Goal: Navigation & Orientation: Find specific page/section

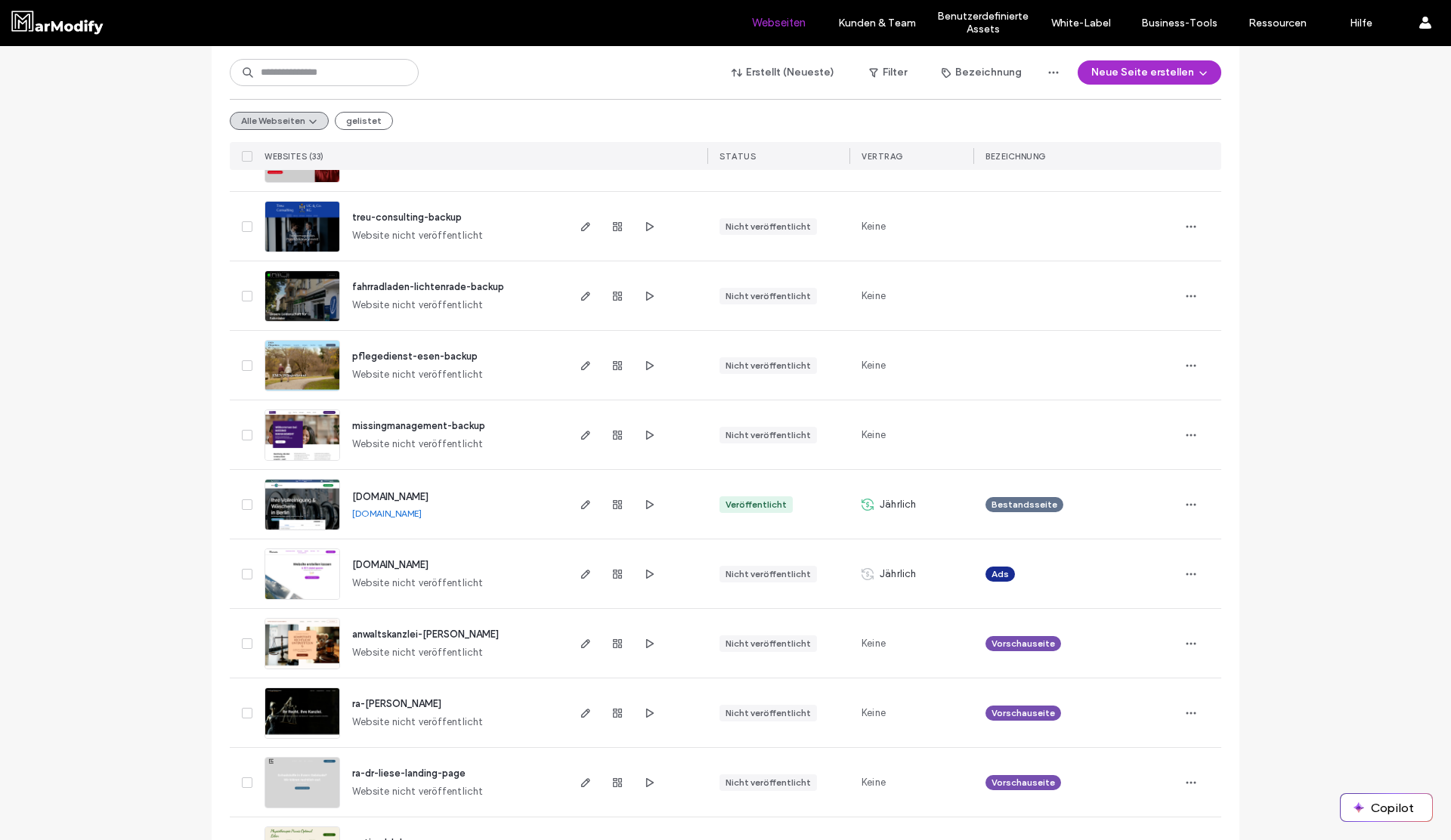
scroll to position [718, 0]
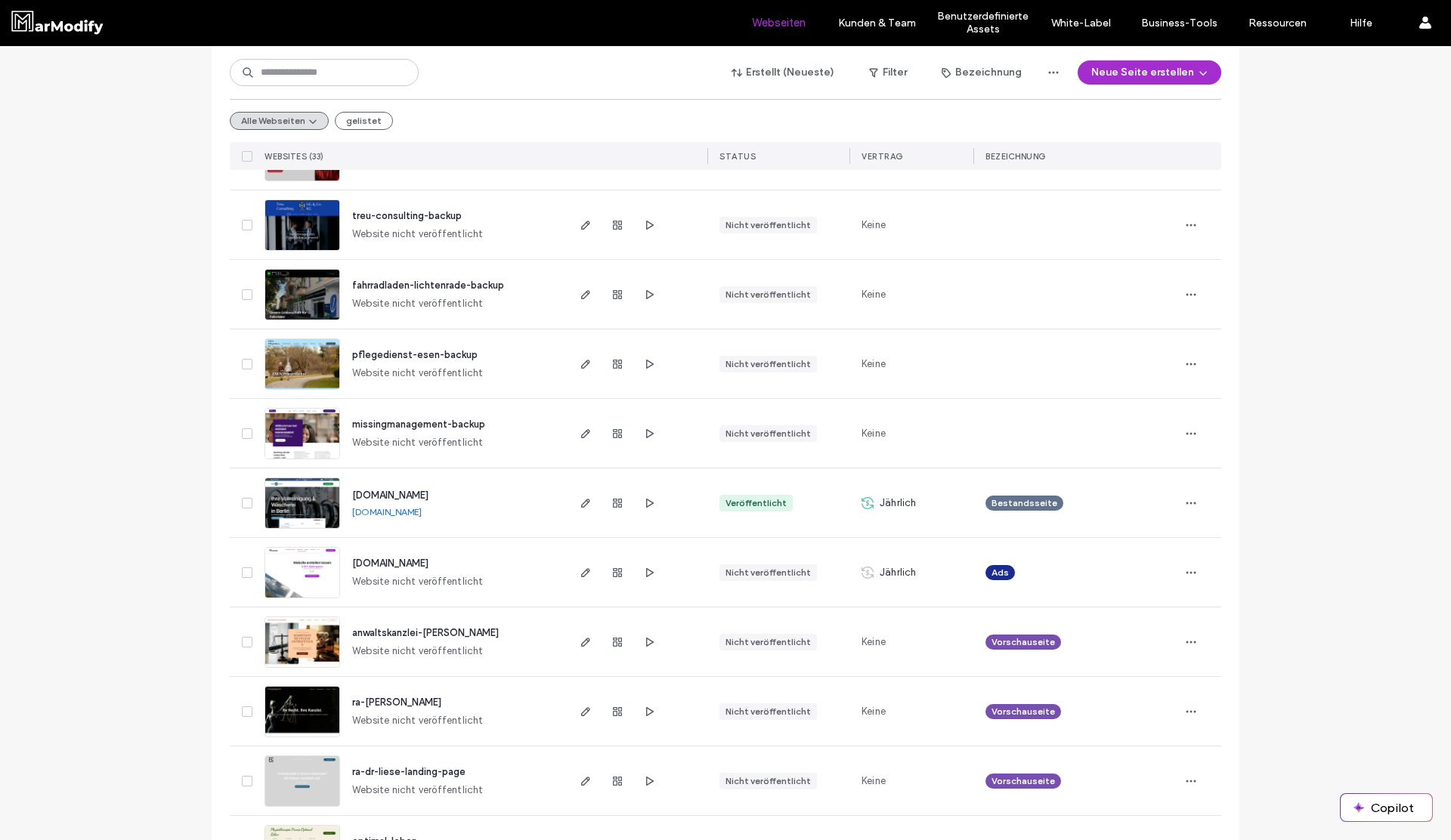
click at [428, 498] on span "[DOMAIN_NAME]" at bounding box center [390, 495] width 77 height 12
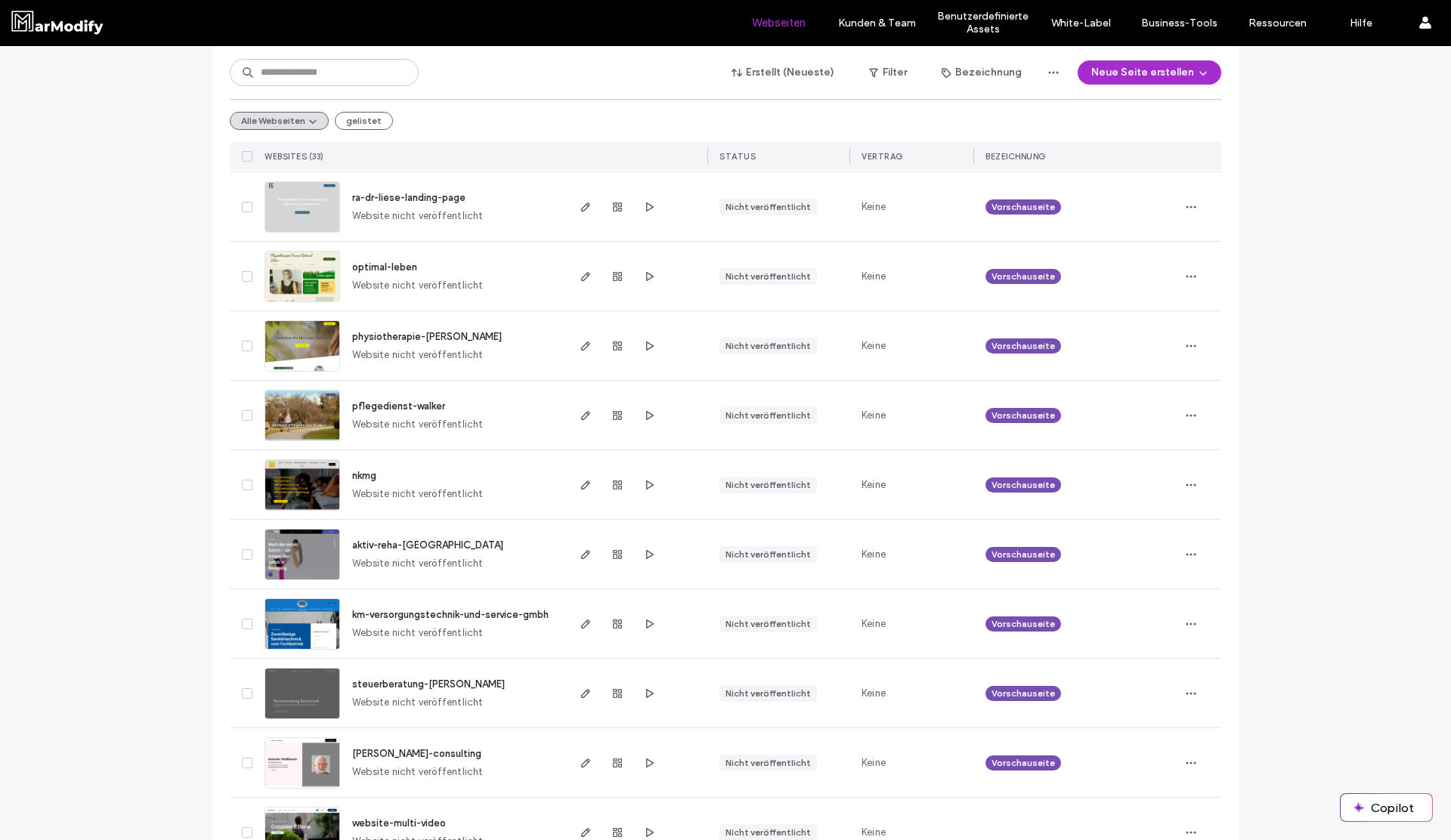
scroll to position [1825, 0]
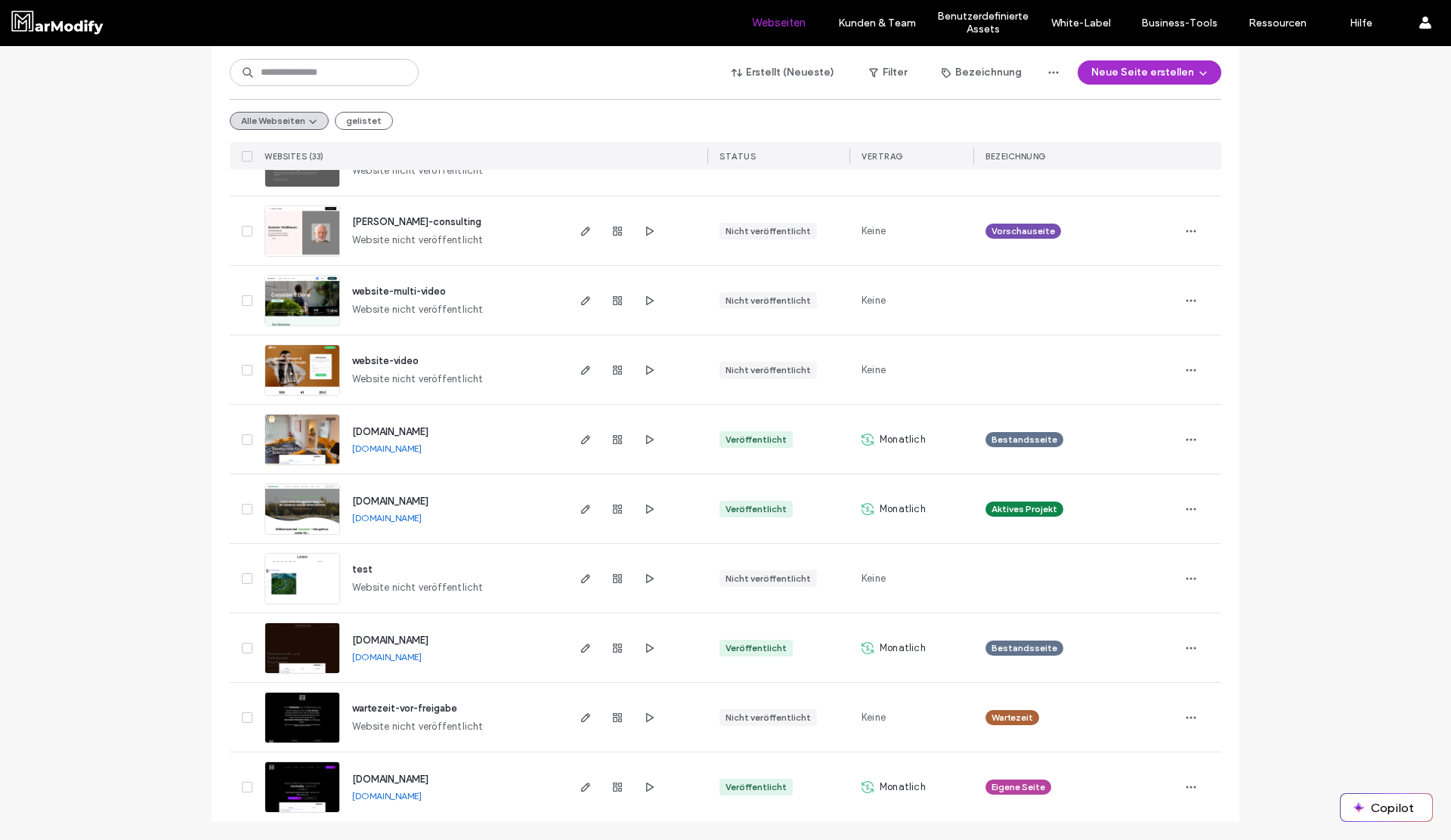
click at [424, 636] on span "[DOMAIN_NAME]" at bounding box center [390, 640] width 77 height 12
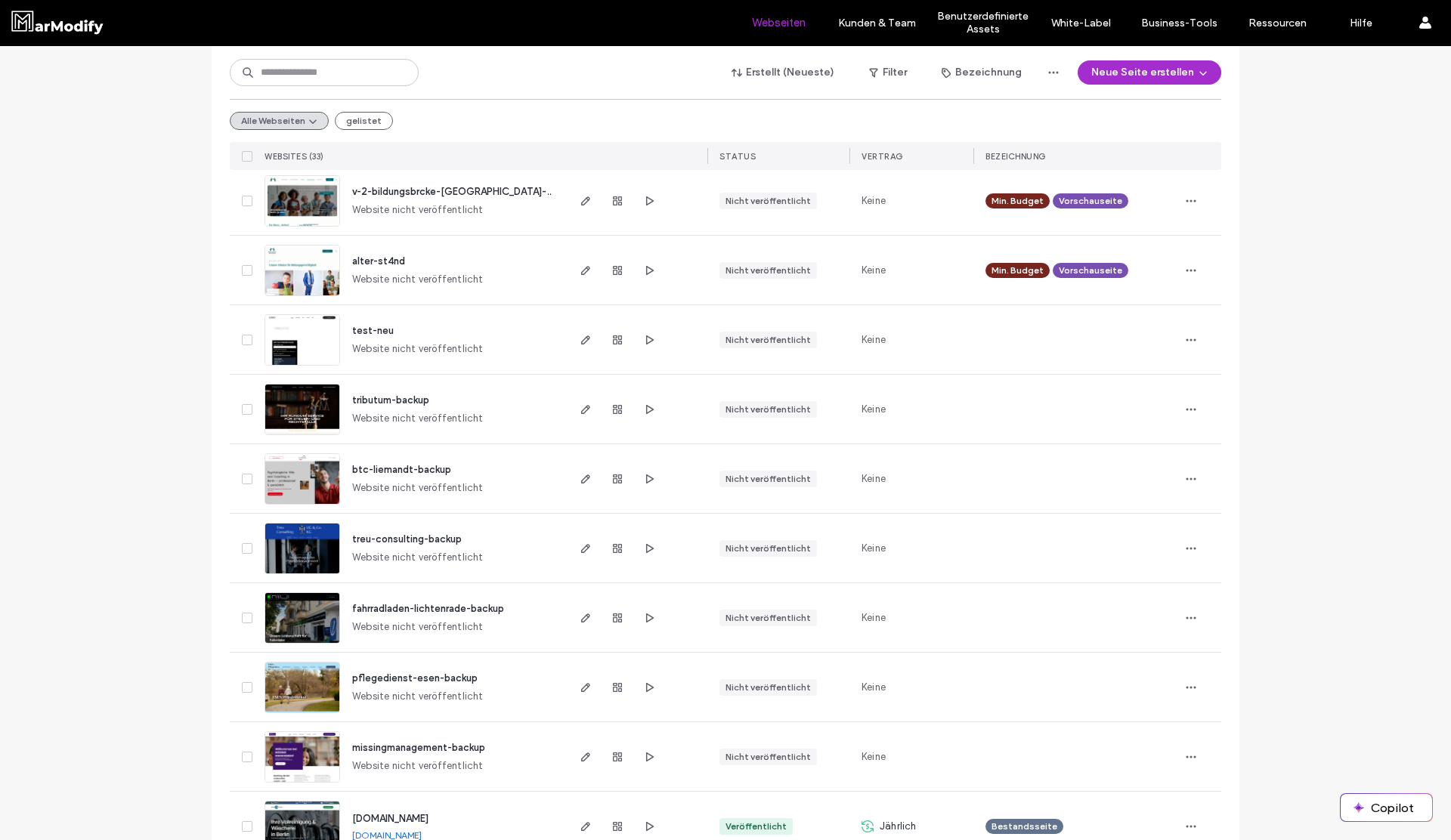
scroll to position [72, 0]
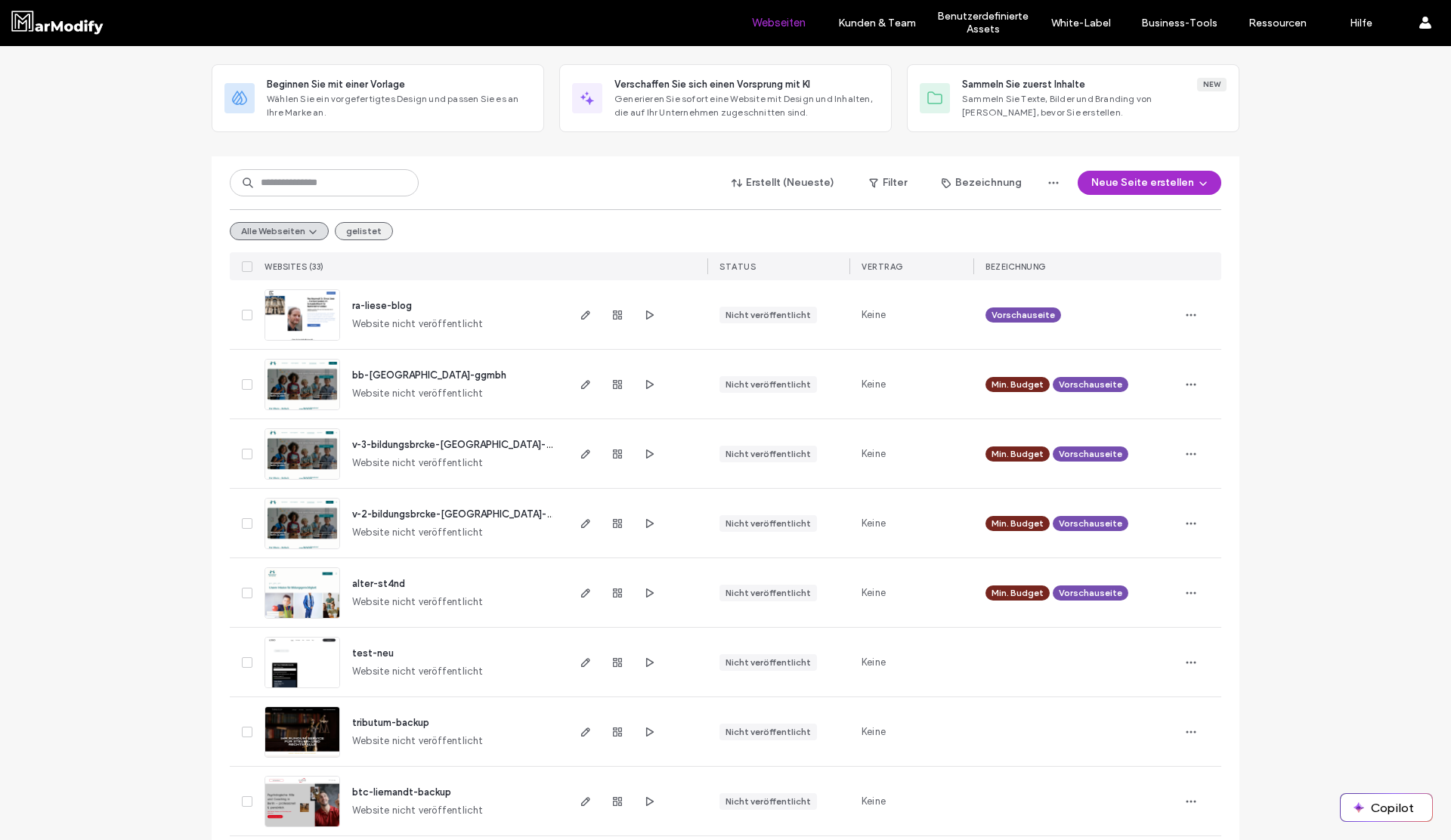
click at [353, 228] on button "gelistet" at bounding box center [363, 232] width 59 height 18
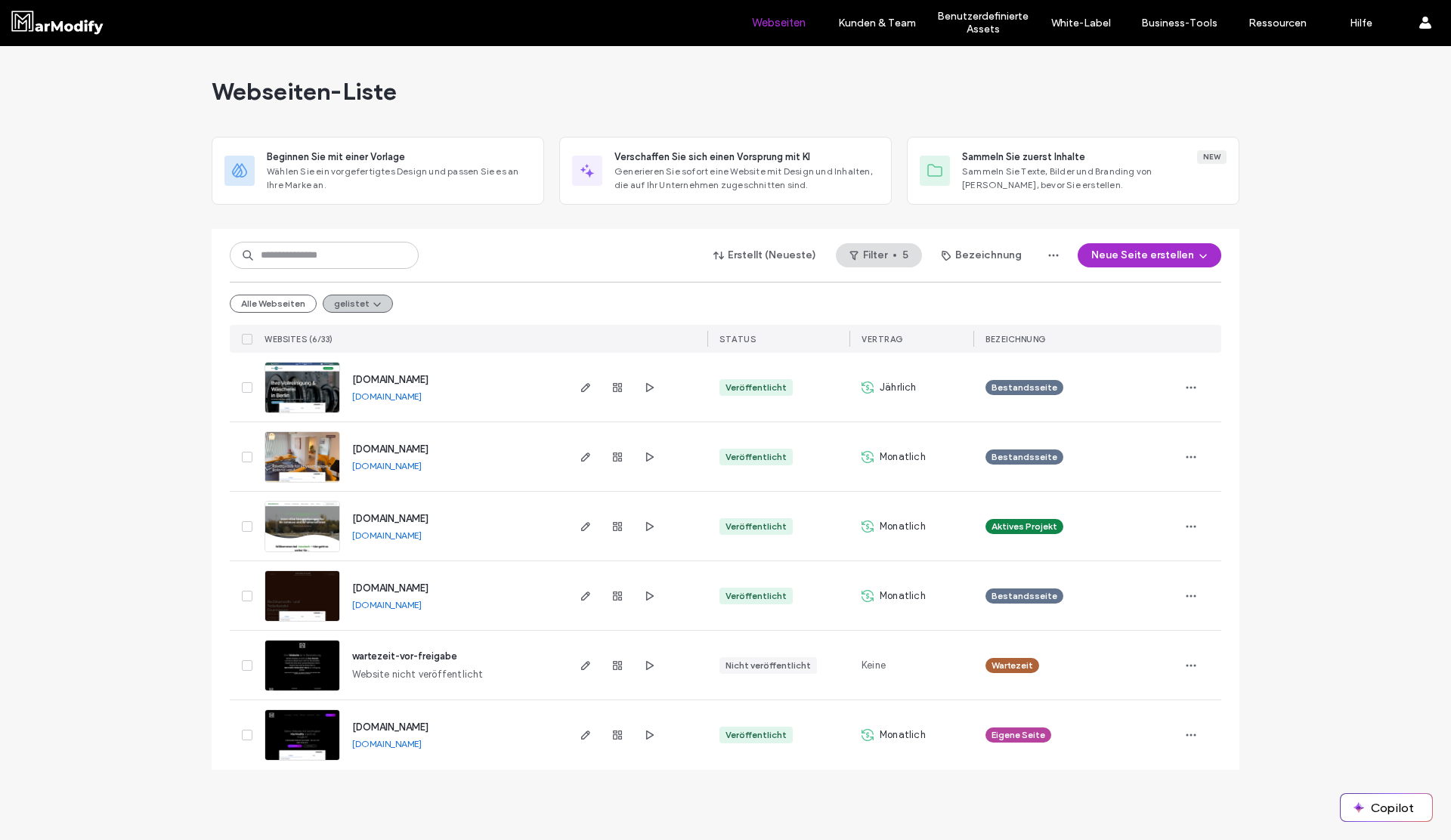
scroll to position [0, 0]
click at [292, 310] on button "Alle Webseiten" at bounding box center [273, 304] width 87 height 18
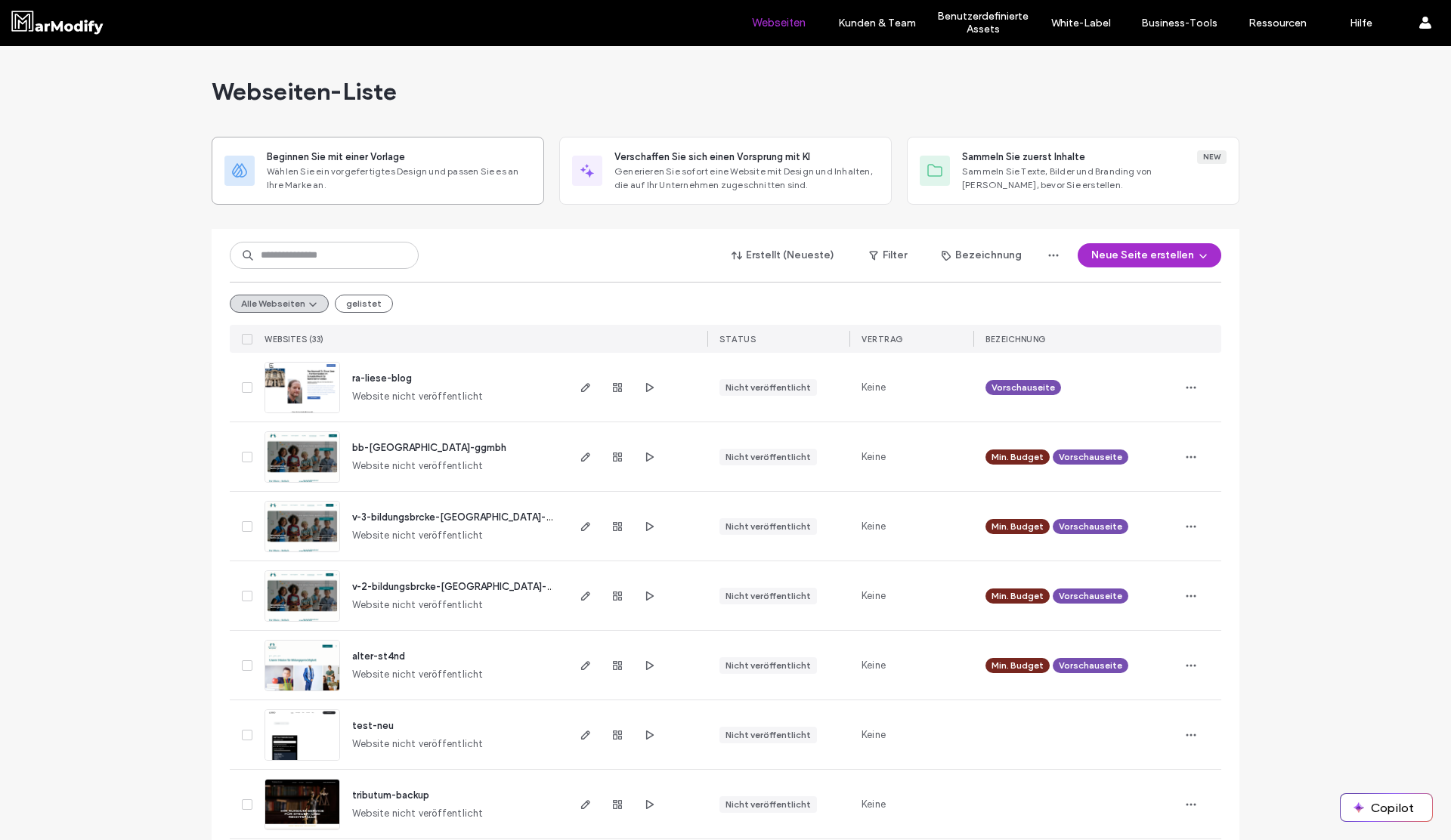
click at [415, 150] on div "Beginnen Sie mit einer Vorlage" at bounding box center [398, 157] width 264 height 15
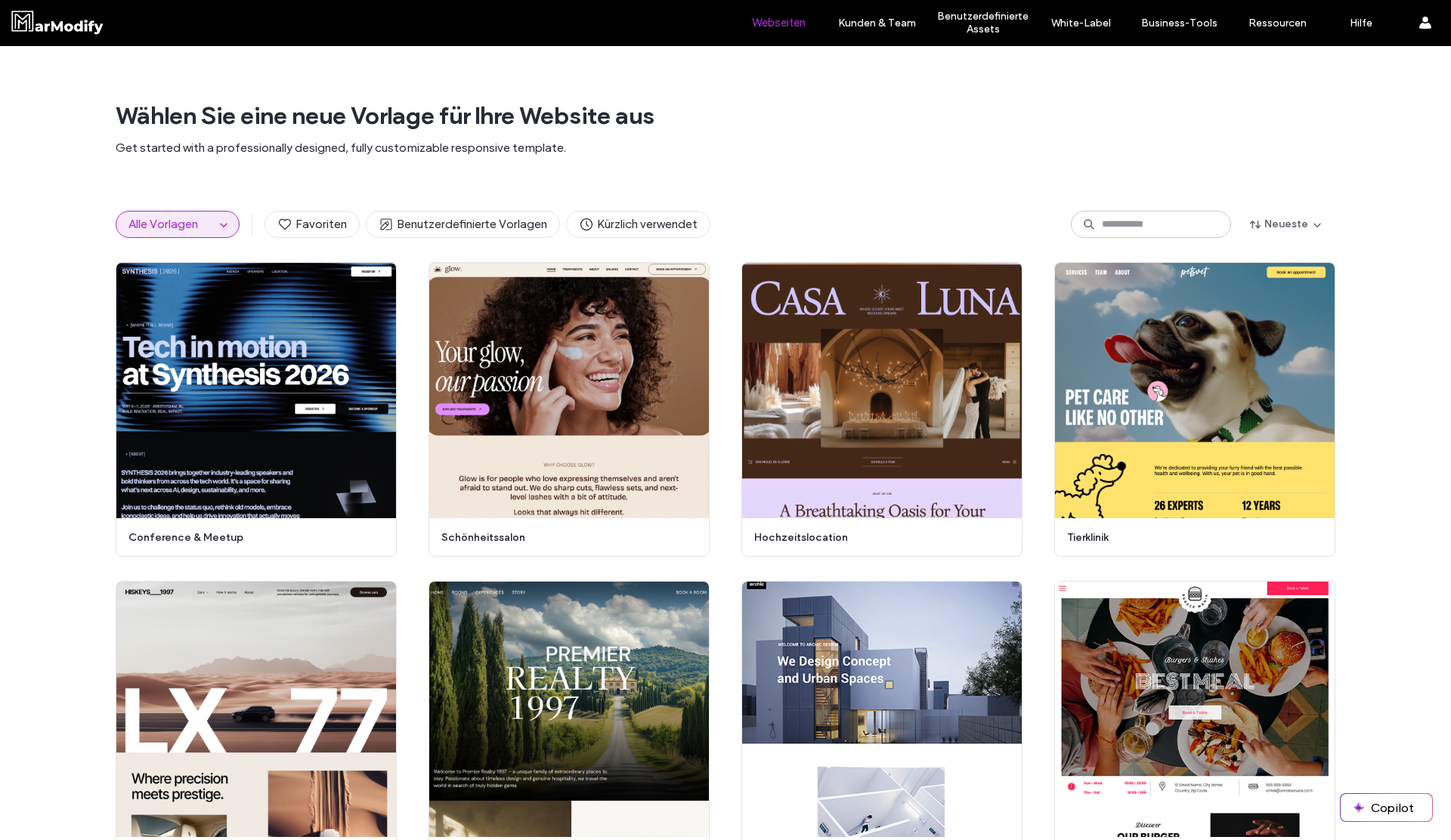
click at [789, 16] on label "Webseiten" at bounding box center [779, 23] width 54 height 14
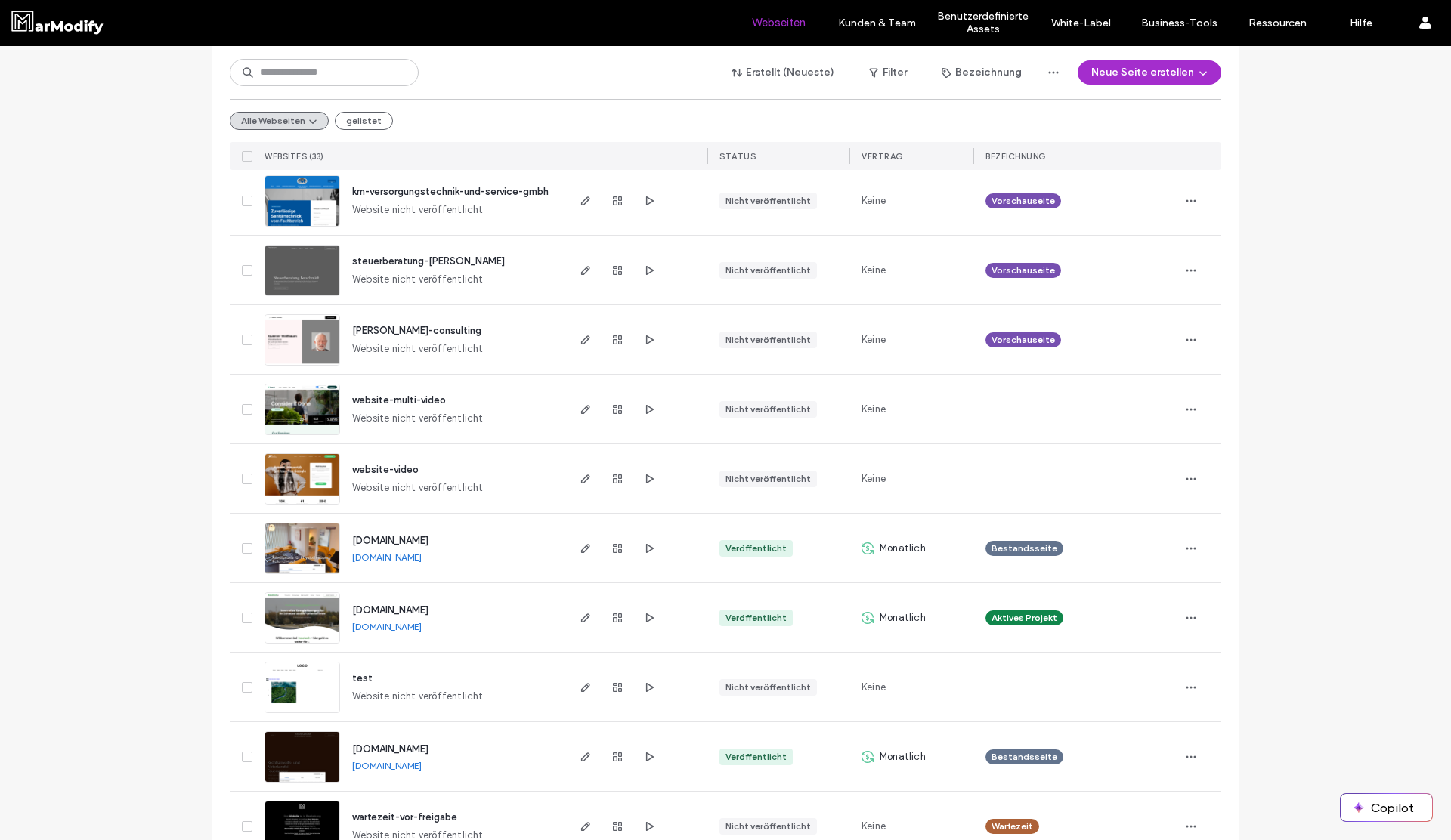
scroll to position [1825, 0]
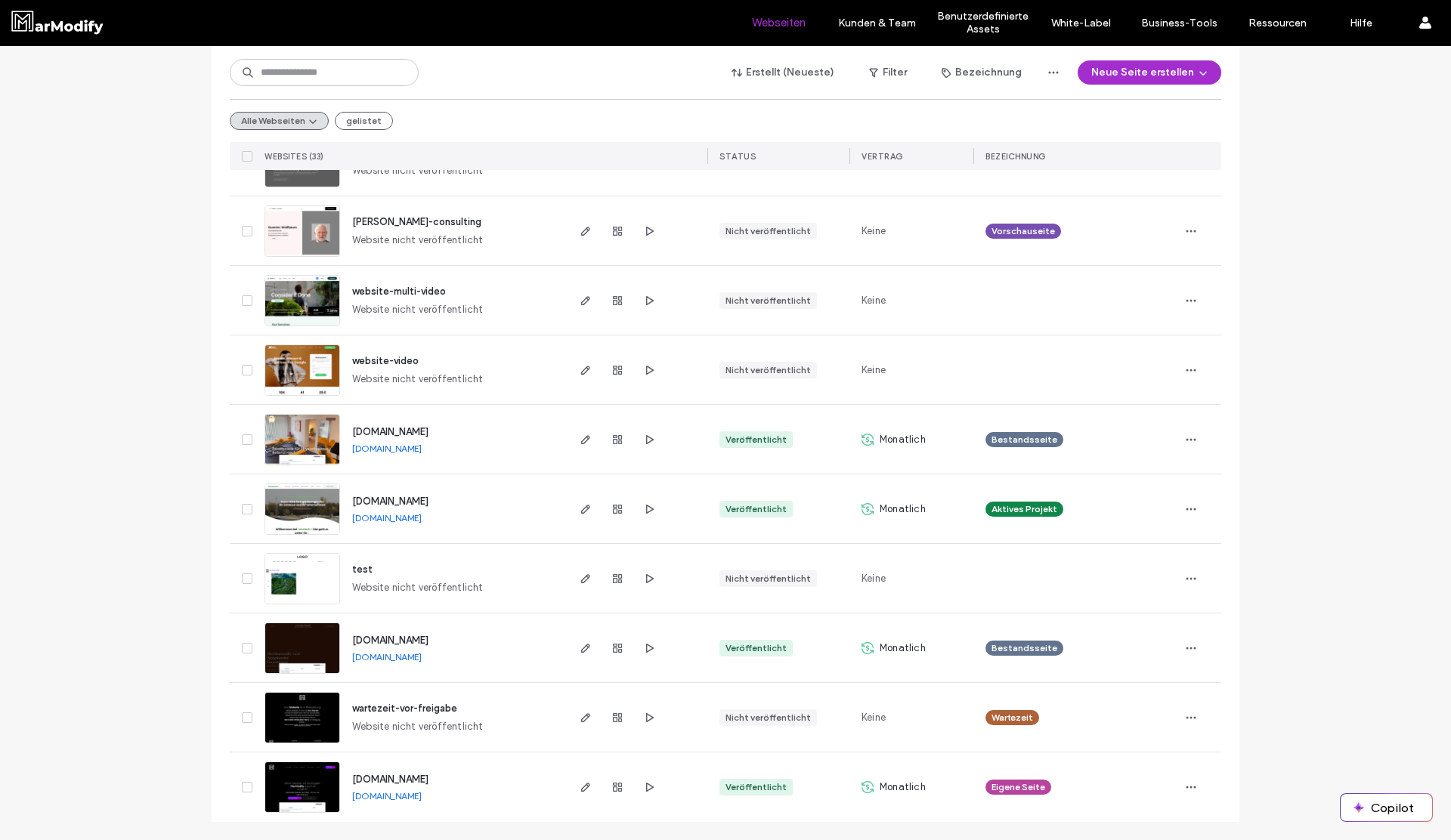
click at [422, 519] on link "[DOMAIN_NAME]" at bounding box center [387, 517] width 69 height 12
